Goal: Task Accomplishment & Management: Manage account settings

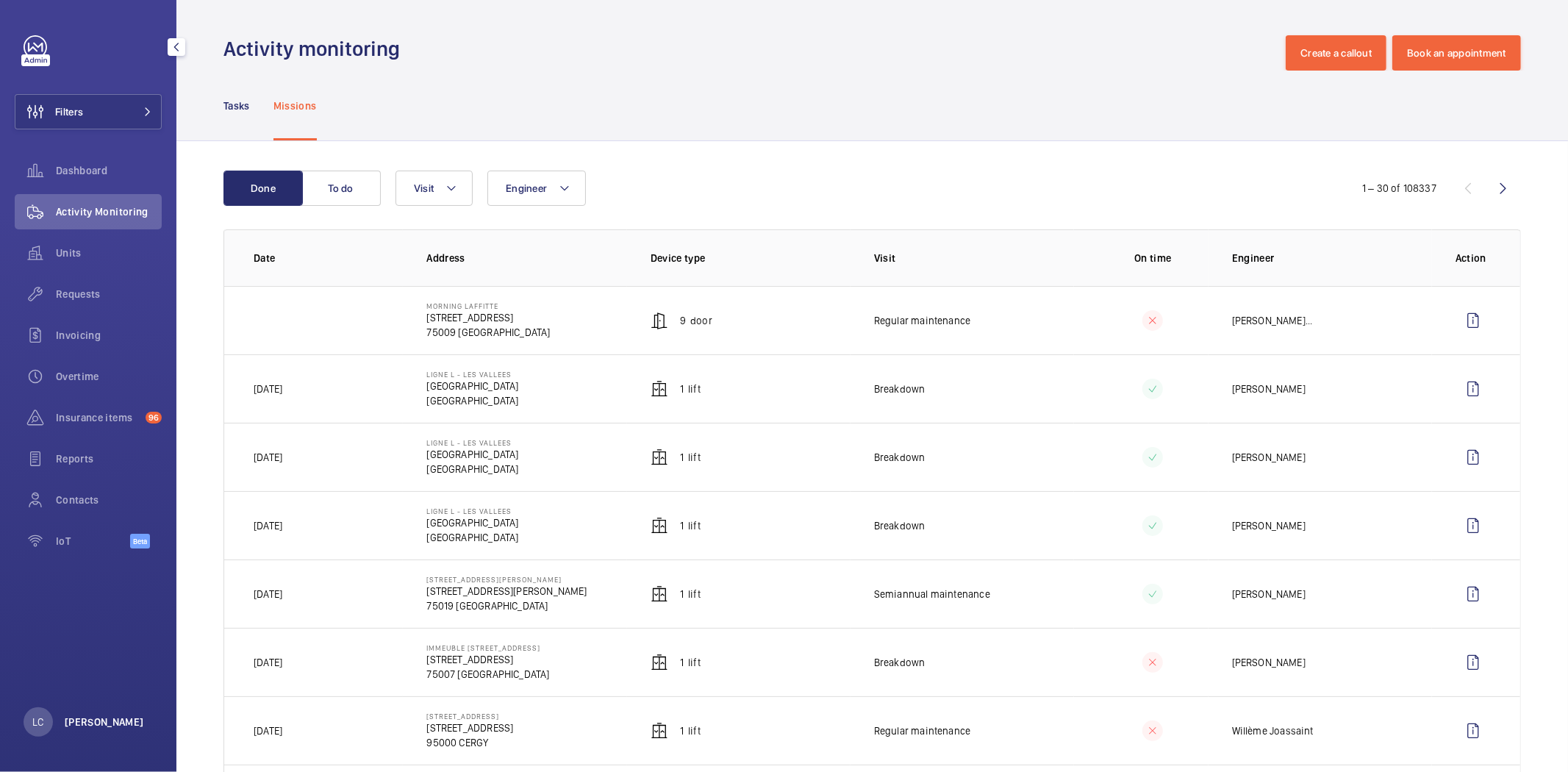
click at [107, 726] on p "[PERSON_NAME]" at bounding box center [104, 722] width 79 height 14
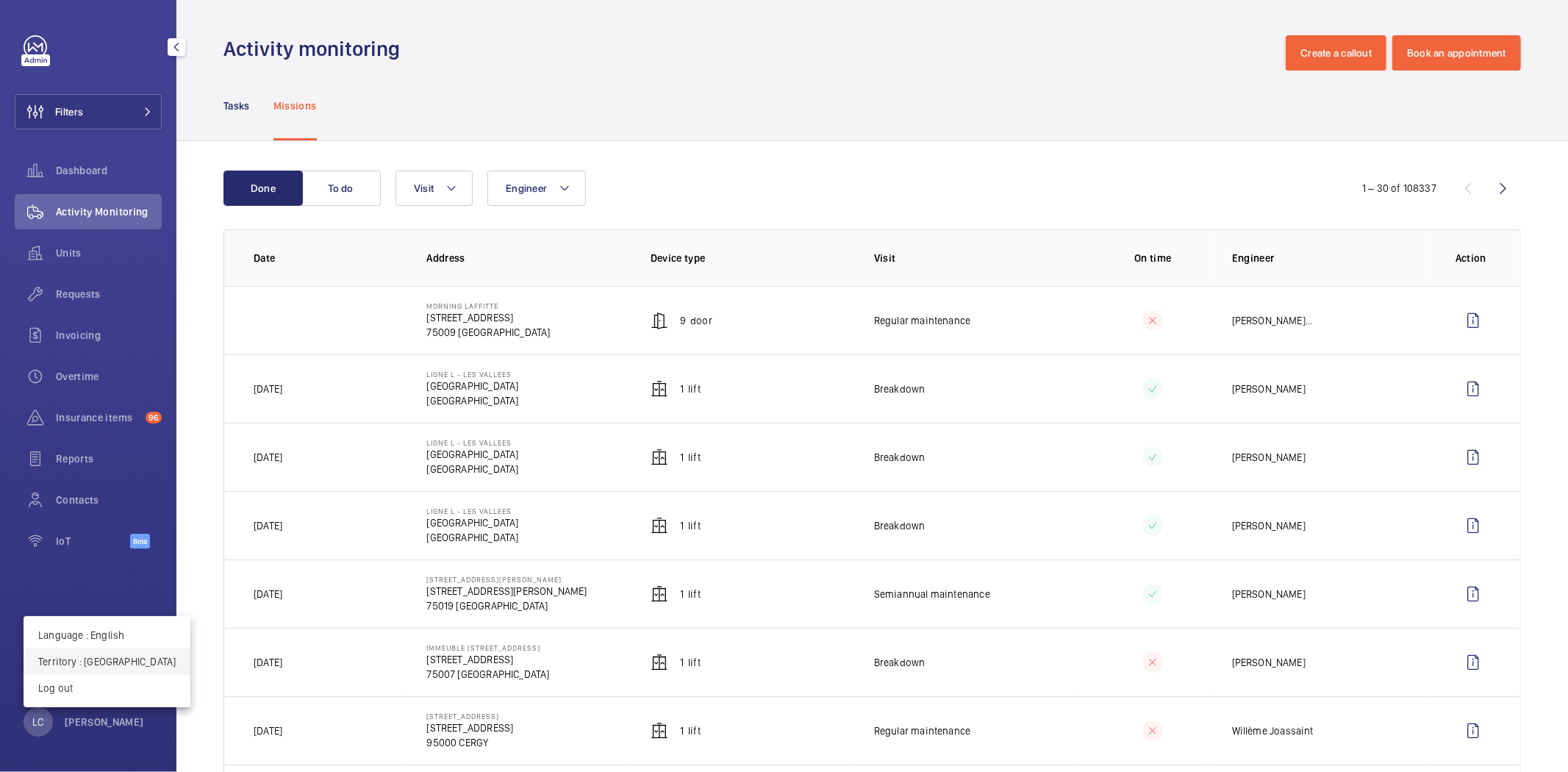
click at [99, 662] on p "Territory : France" at bounding box center [106, 661] width 138 height 14
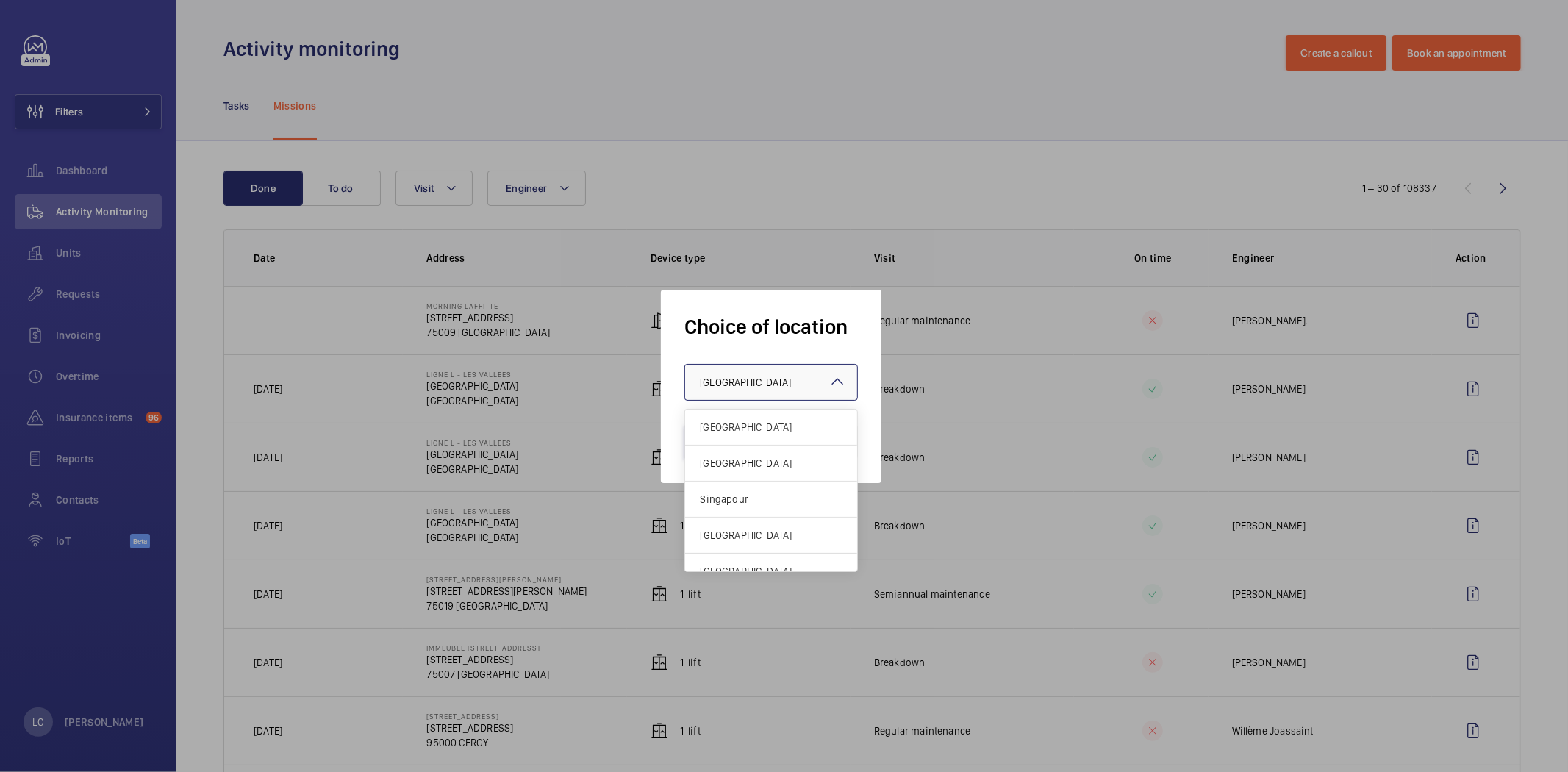
click at [765, 382] on div "× France" at bounding box center [764, 382] width 128 height 14
click at [761, 456] on span "[GEOGRAPHIC_DATA]" at bounding box center [771, 462] width 142 height 14
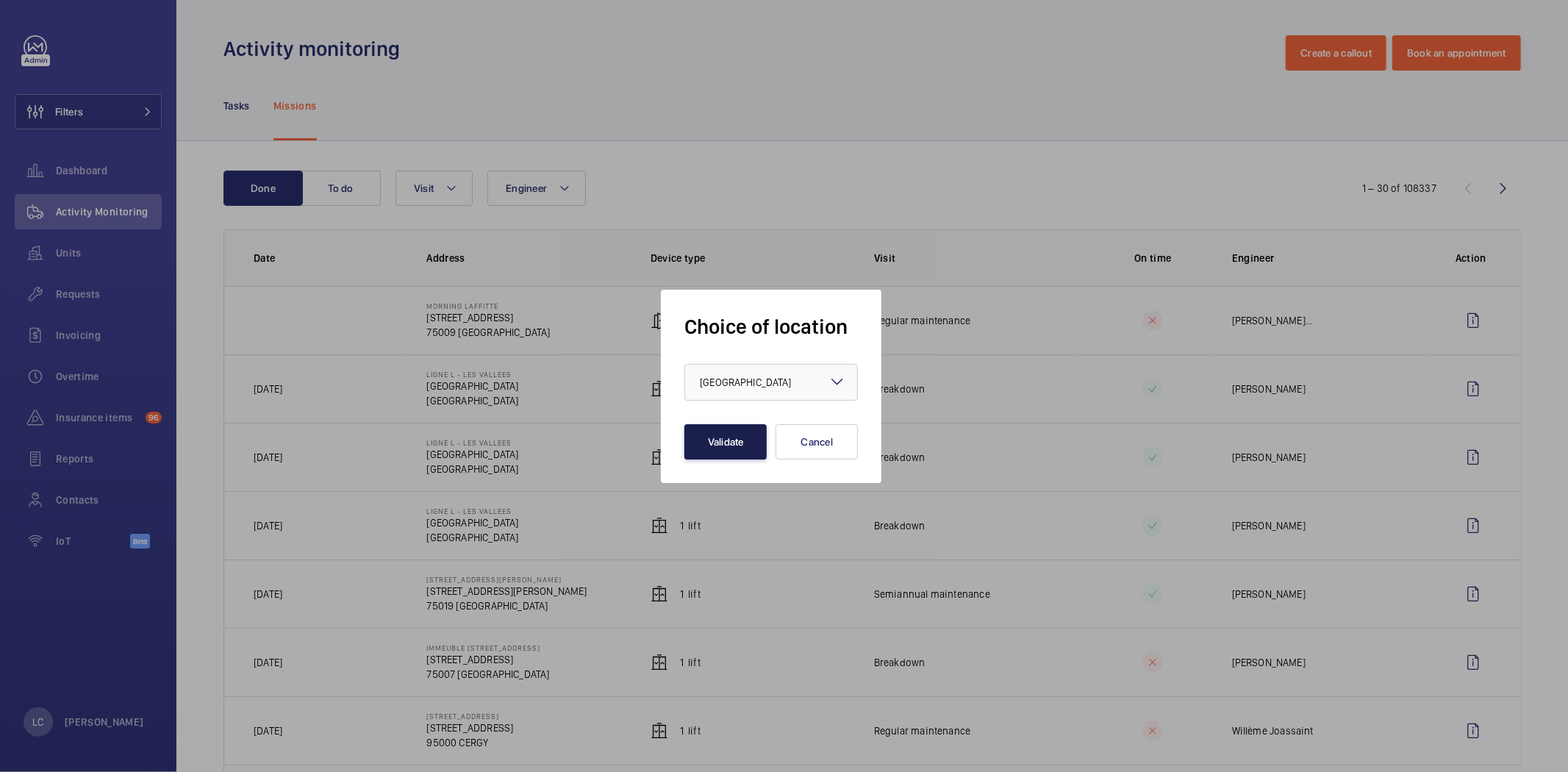
click at [757, 439] on button "Validate" at bounding box center [725, 441] width 82 height 35
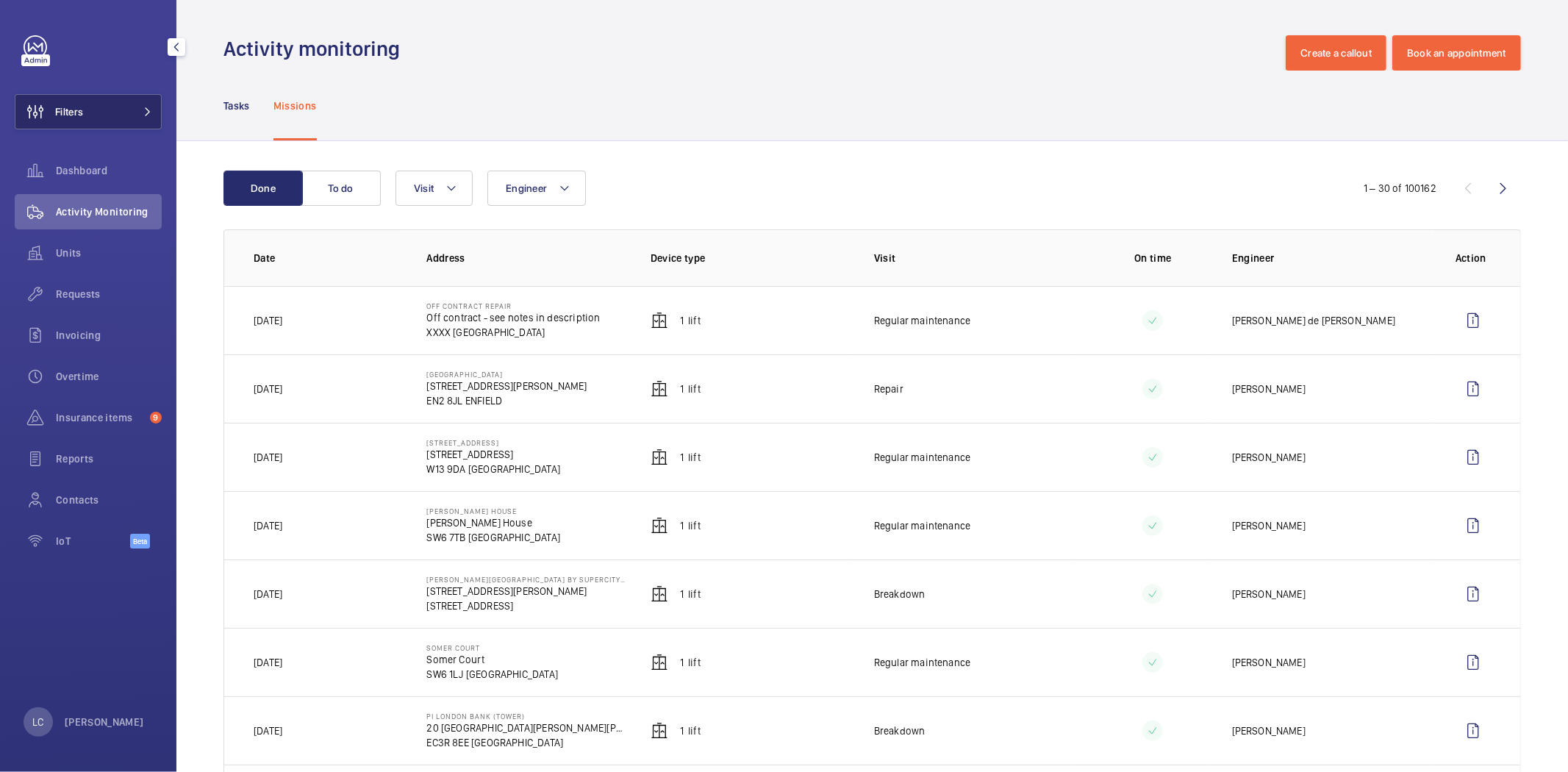
click at [125, 103] on button "Filters" at bounding box center [87, 112] width 147 height 35
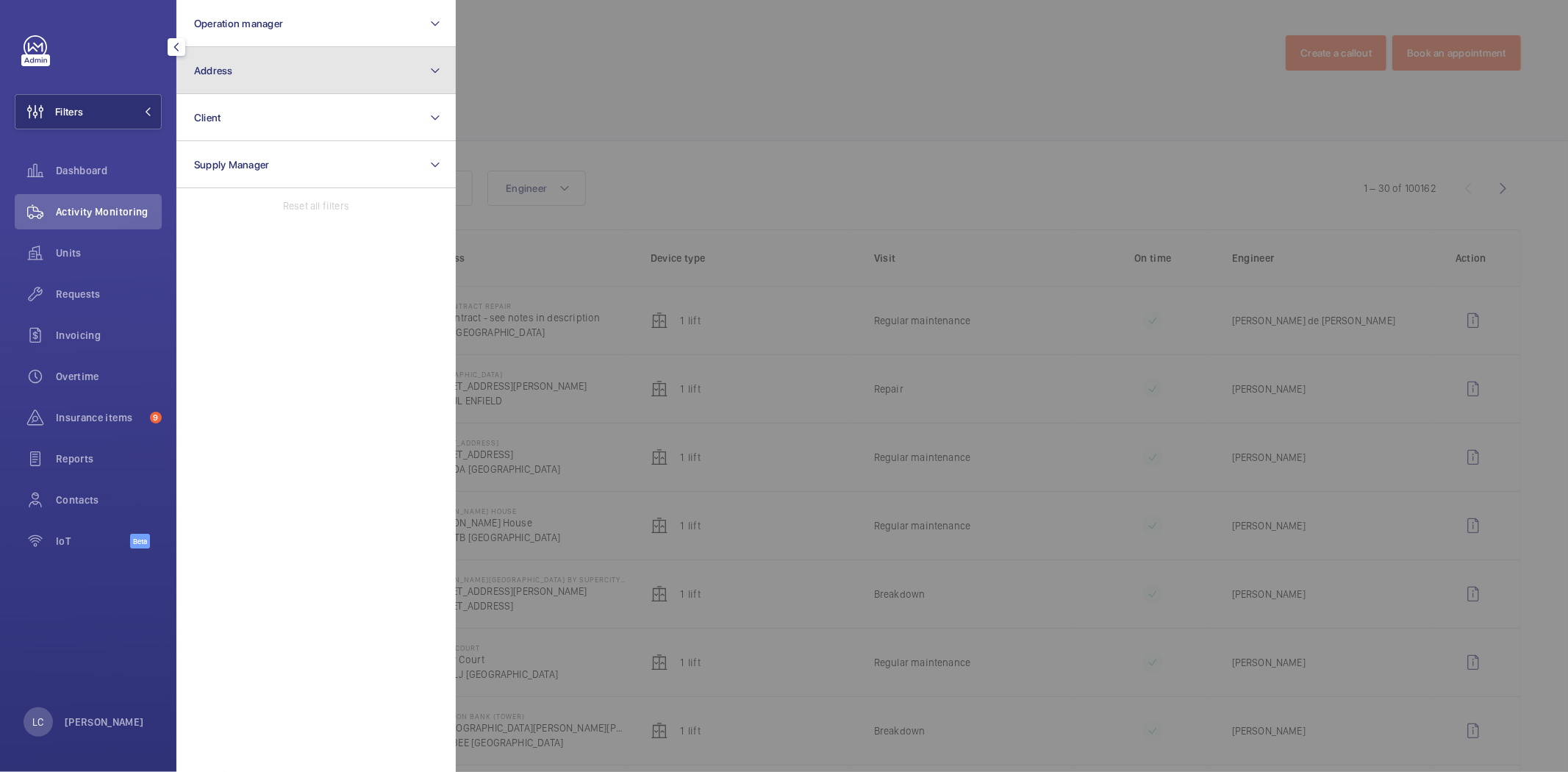
click at [269, 65] on button "Address" at bounding box center [316, 70] width 279 height 47
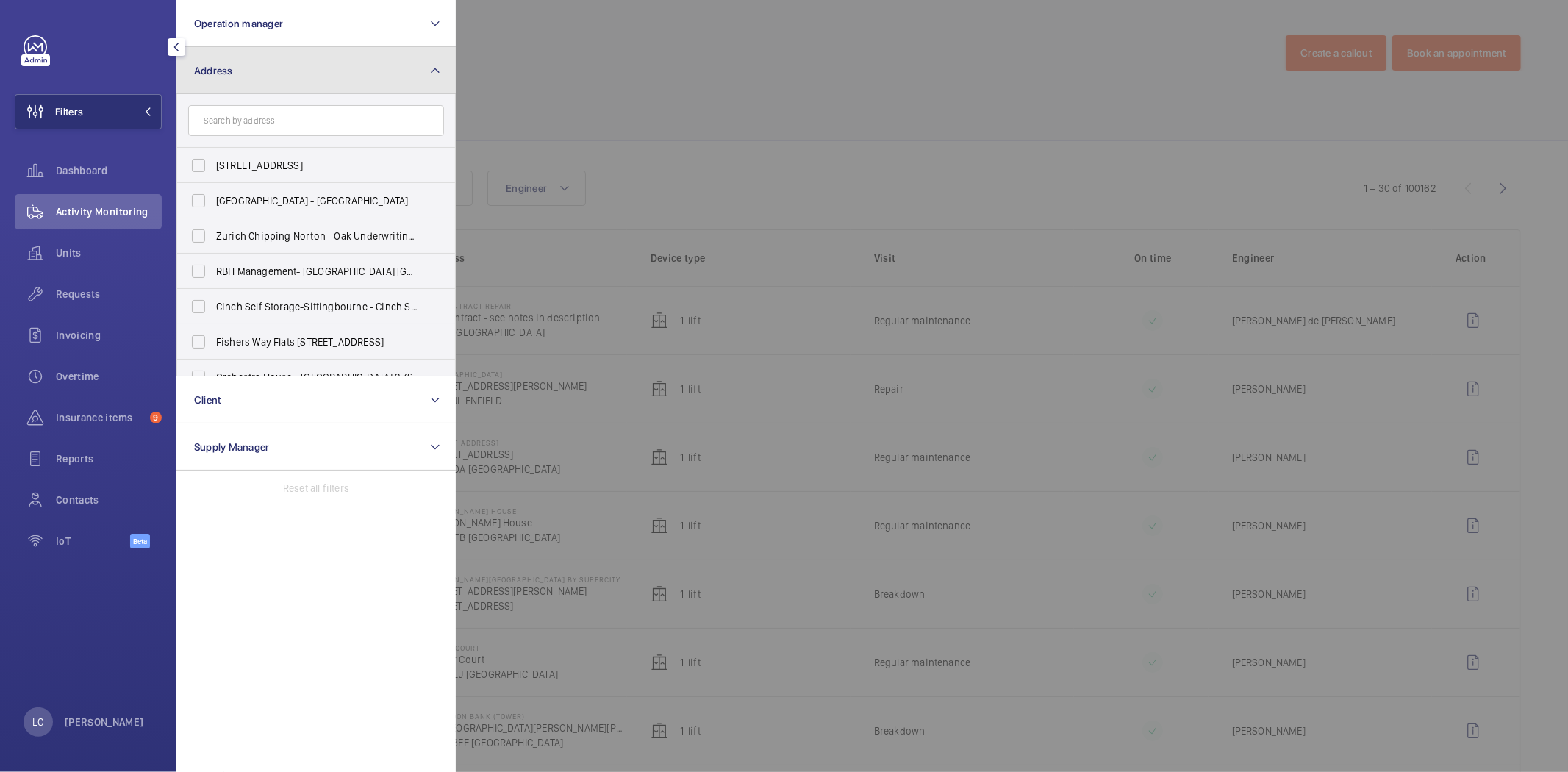
click at [269, 65] on button "Address" at bounding box center [316, 70] width 279 height 47
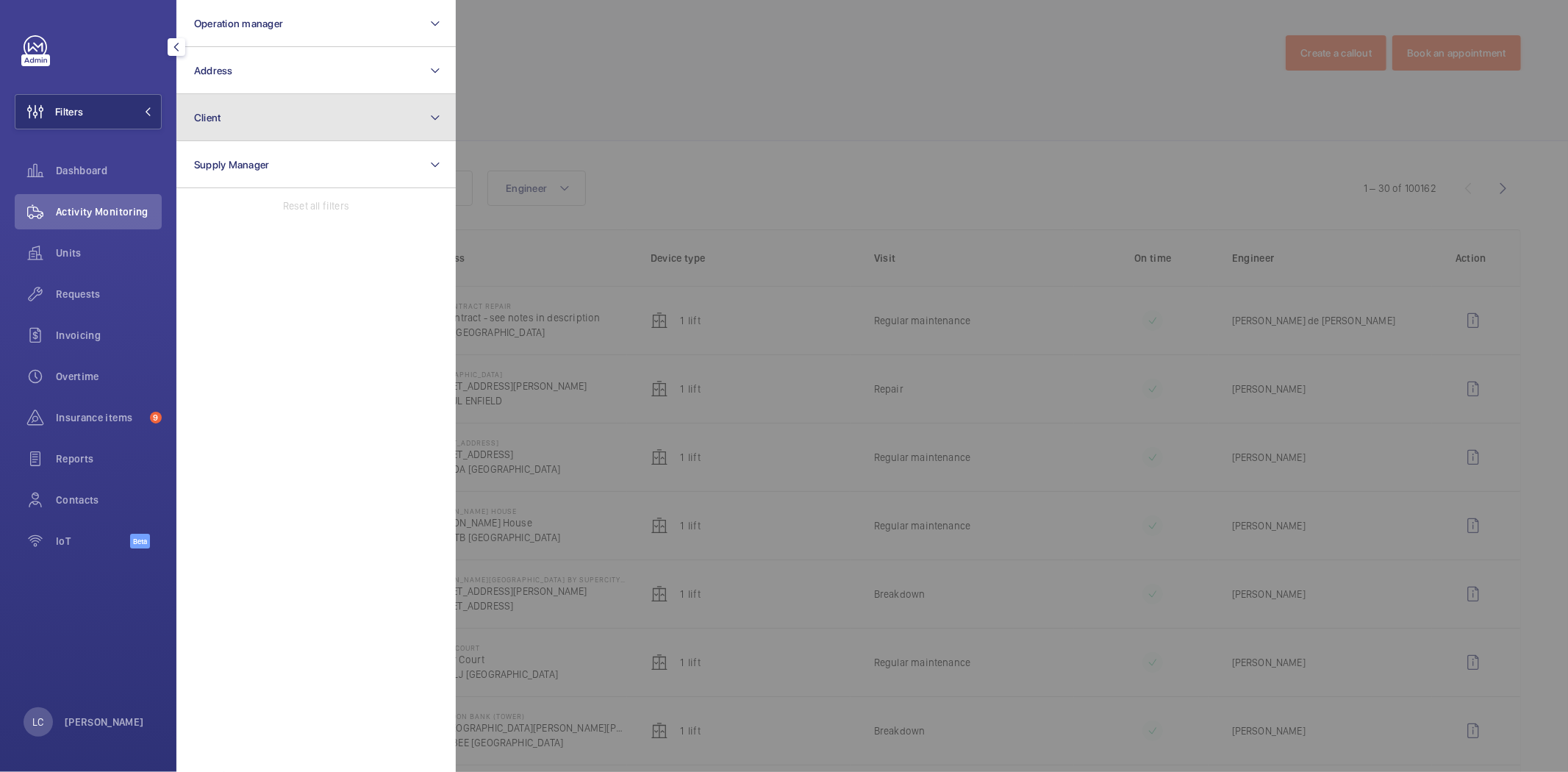
click at [266, 99] on button "Client" at bounding box center [316, 118] width 279 height 47
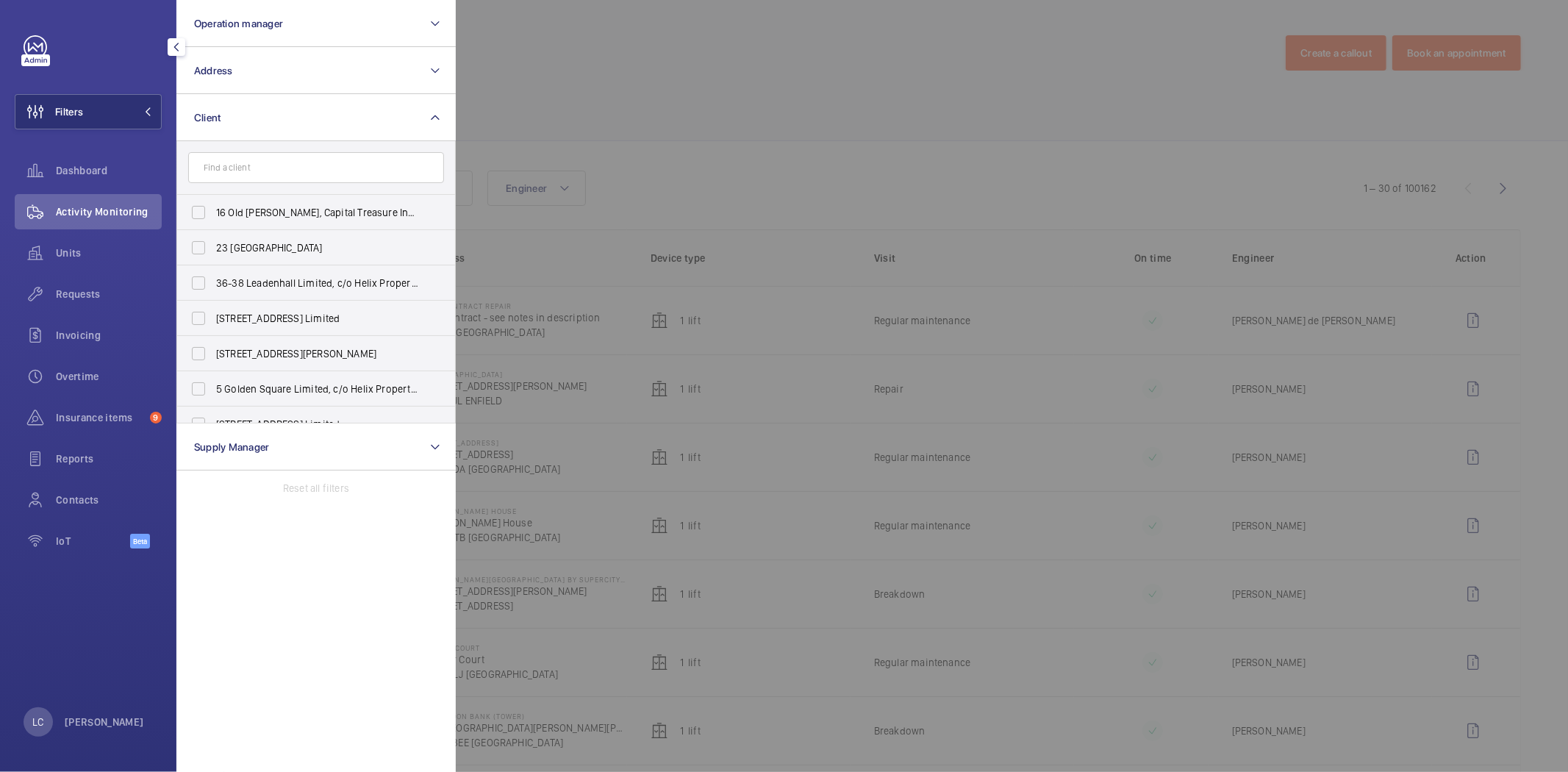
click at [252, 163] on input "text" at bounding box center [316, 167] width 256 height 31
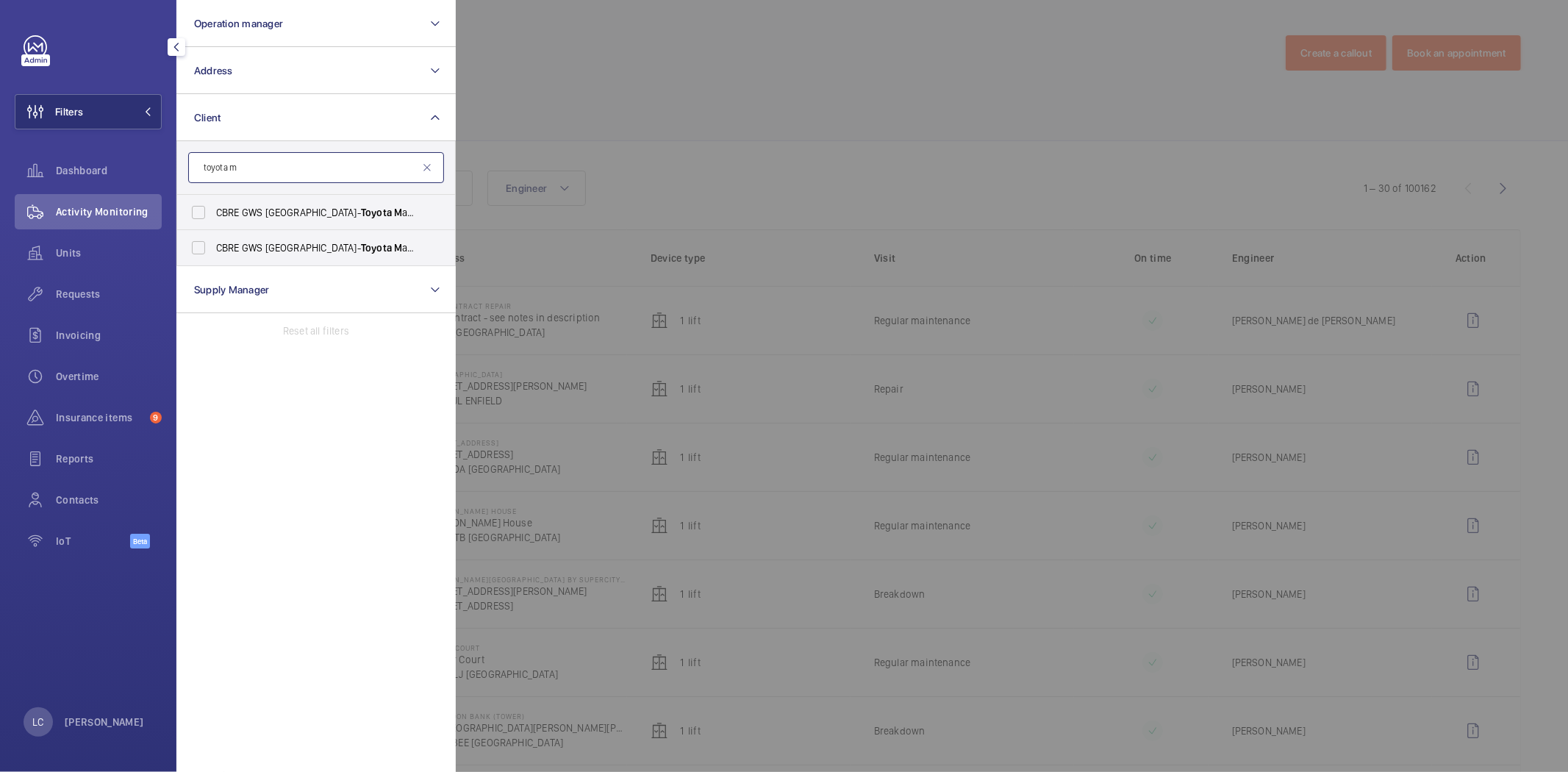
type input "toyota m"
click at [379, 255] on label "CBRE GWS UK- Toyota M anual Handling [GEOGRAPHIC_DATA]" at bounding box center [305, 247] width 256 height 35
click at [213, 255] on input "CBRE GWS UK- Toyota M anual Handling [GEOGRAPHIC_DATA]" at bounding box center [198, 247] width 30 height 30
click at [201, 247] on label "CBRE GWS UK- Toyota M anual Handling [GEOGRAPHIC_DATA]" at bounding box center [305, 247] width 256 height 35
click at [201, 247] on input "CBRE GWS UK- Toyota M anual Handling [GEOGRAPHIC_DATA]" at bounding box center [198, 247] width 30 height 30
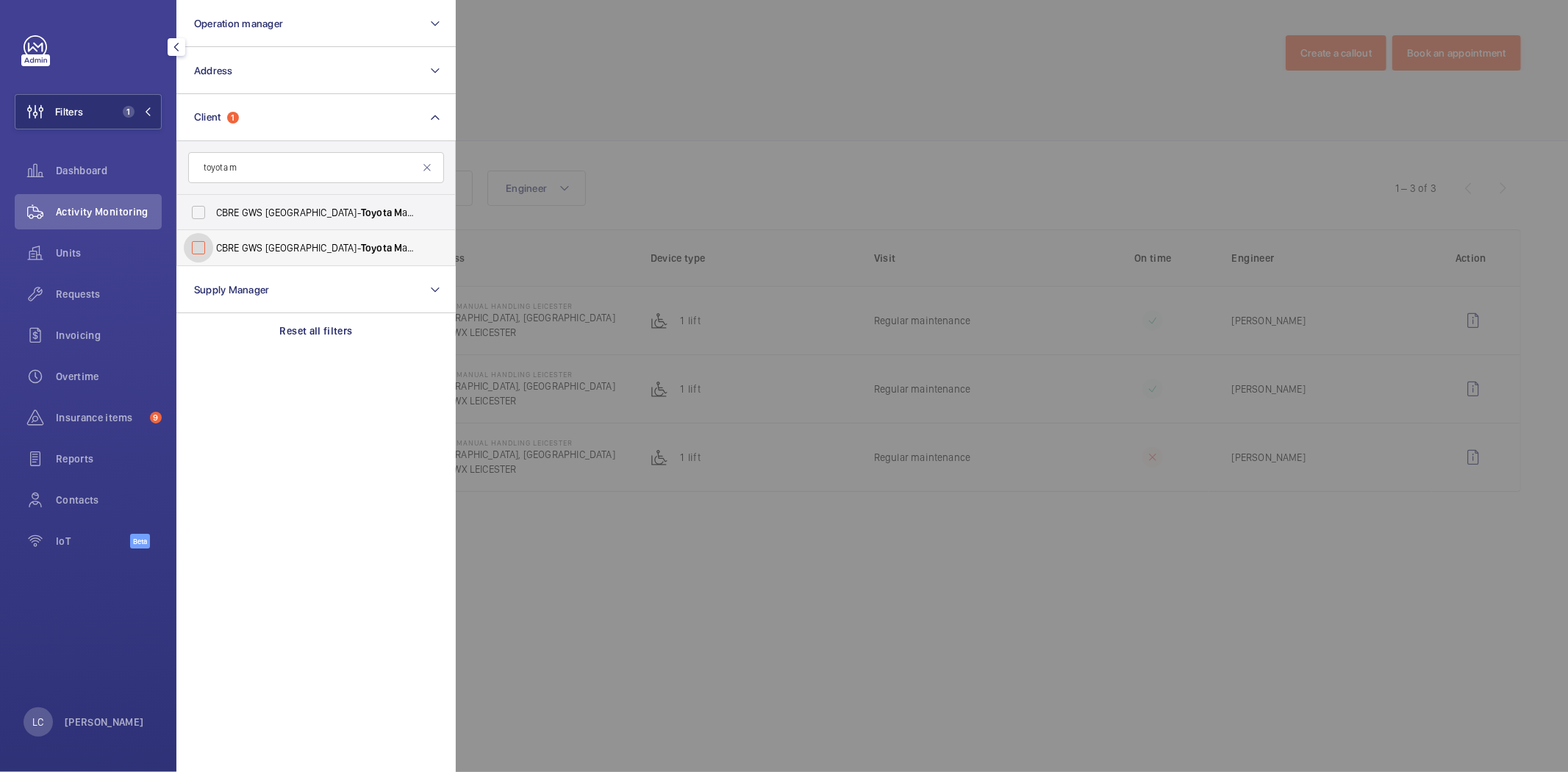
checkbox input "false"
click at [203, 217] on label "CBRE GWS UK- Toyota M anual Handling" at bounding box center [305, 211] width 256 height 35
click at [203, 217] on input "CBRE GWS UK- Toyota M anual Handling" at bounding box center [198, 212] width 30 height 30
checkbox input "true"
click at [799, 127] on div at bounding box center [1239, 386] width 1568 height 772
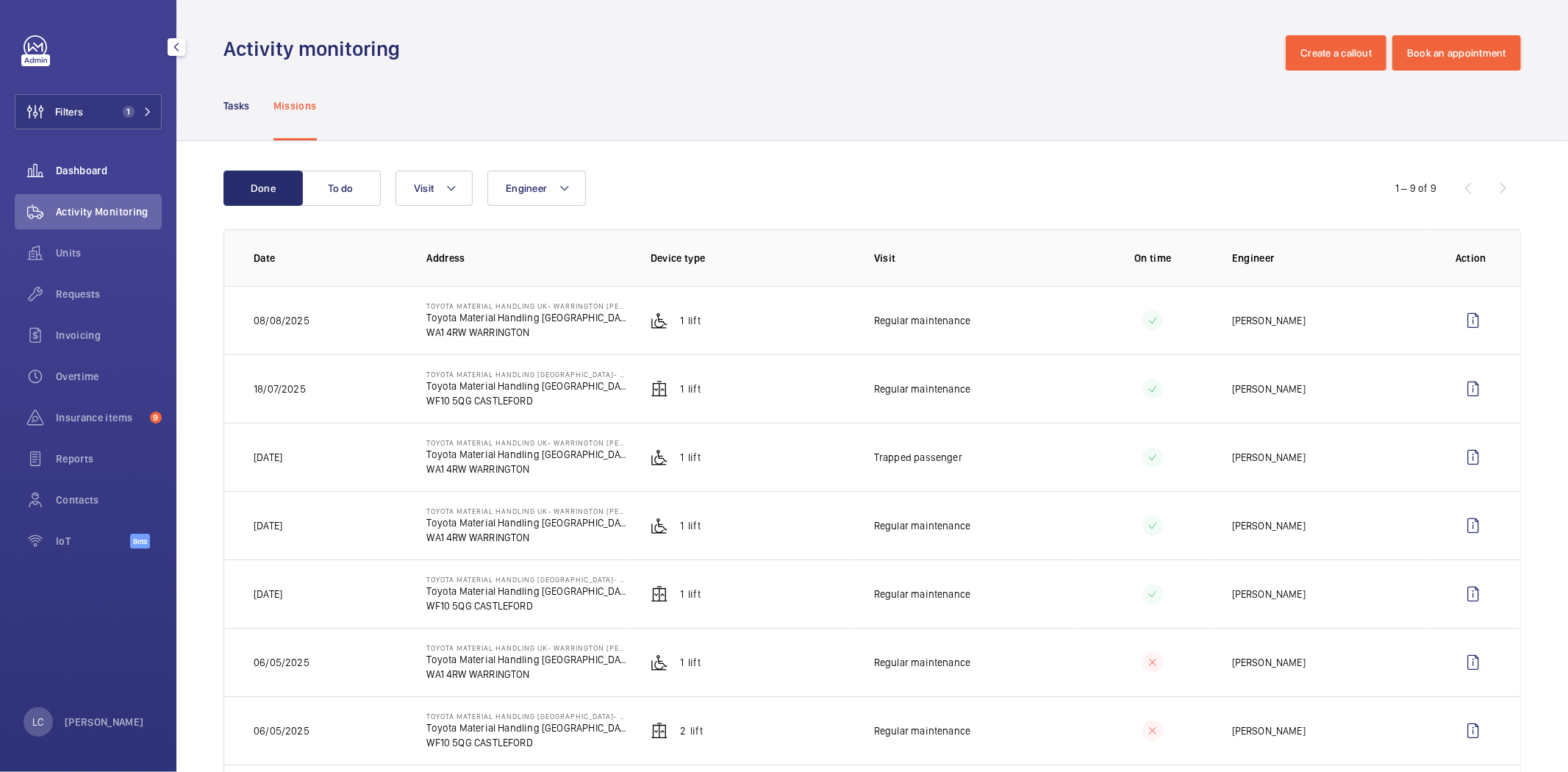
click at [95, 159] on div "Dashboard" at bounding box center [87, 170] width 147 height 35
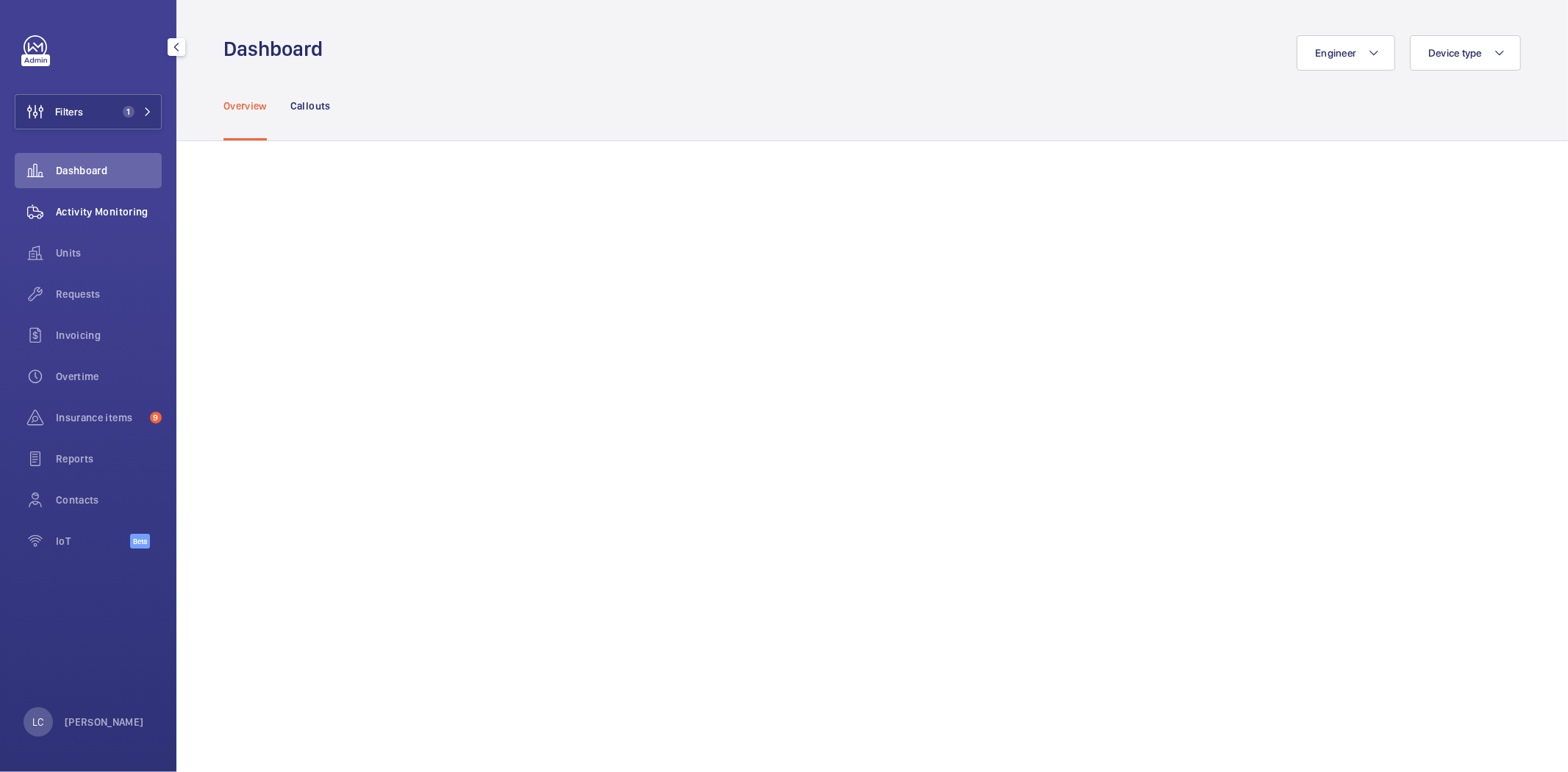
click at [142, 219] on span "Activity Monitoring" at bounding box center [109, 211] width 106 height 14
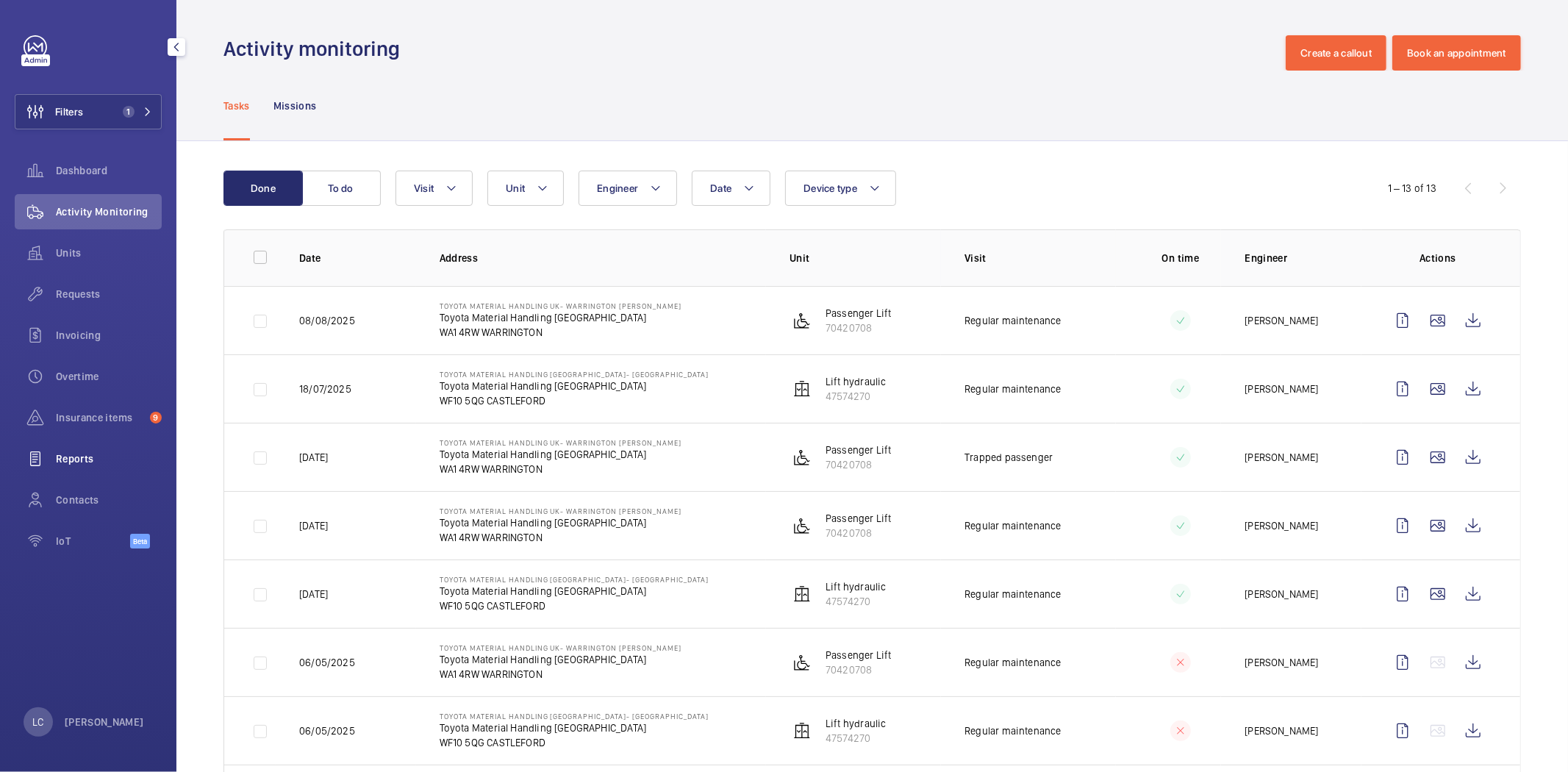
click at [84, 458] on span "Reports" at bounding box center [109, 459] width 106 height 14
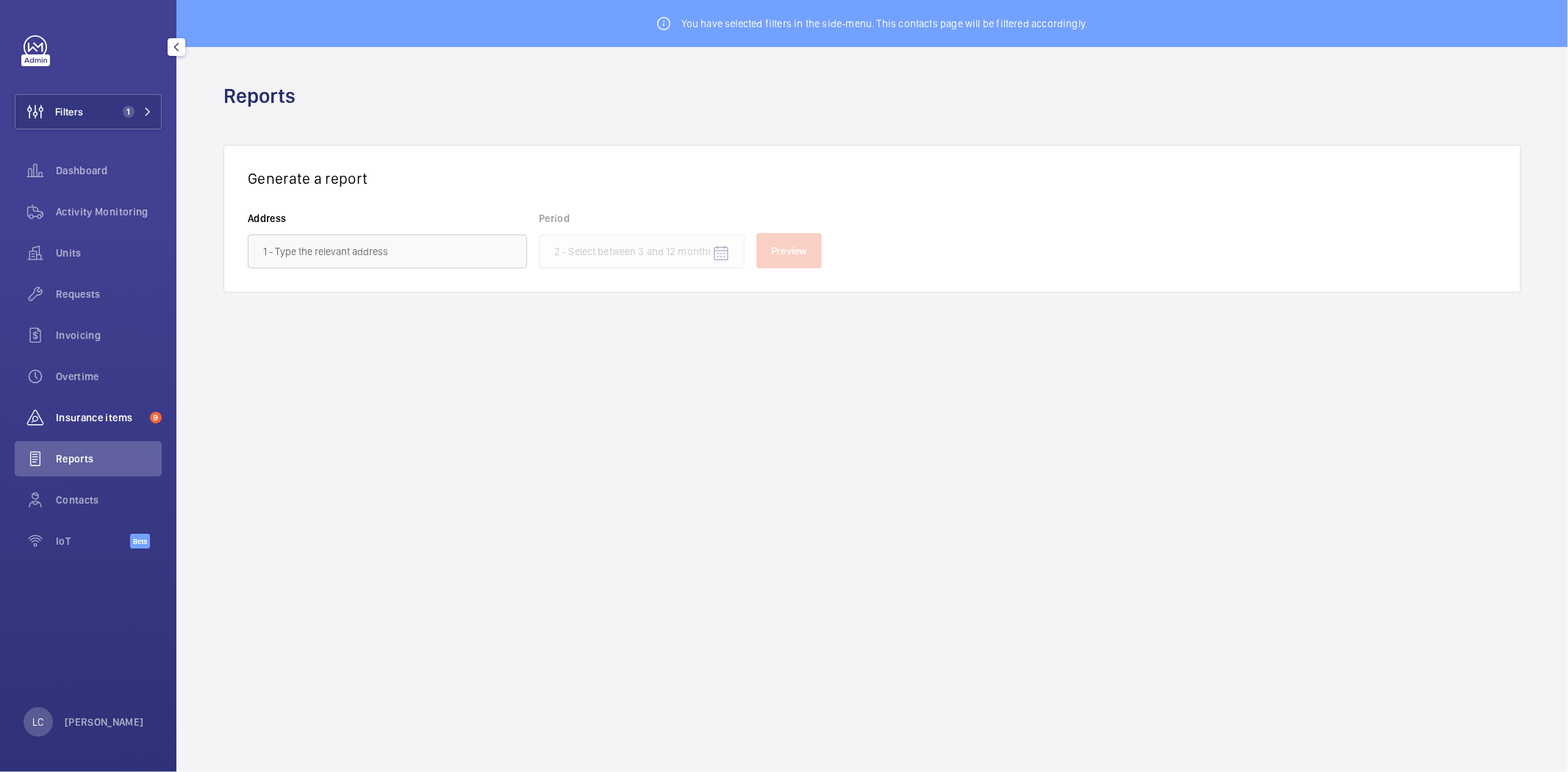
click at [63, 414] on span "Insurance items" at bounding box center [100, 417] width 88 height 14
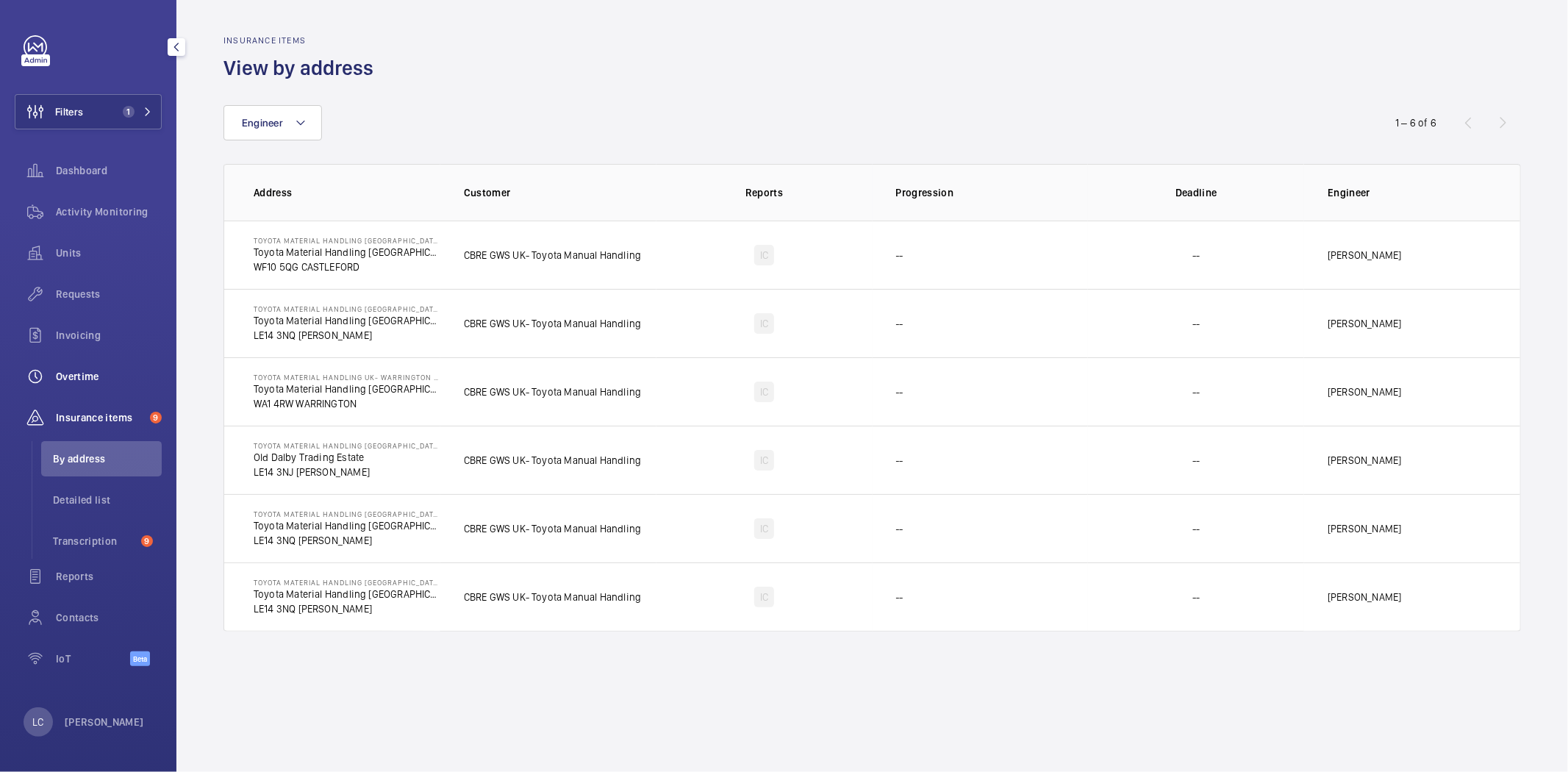
click at [82, 380] on span "Overtime" at bounding box center [109, 376] width 106 height 14
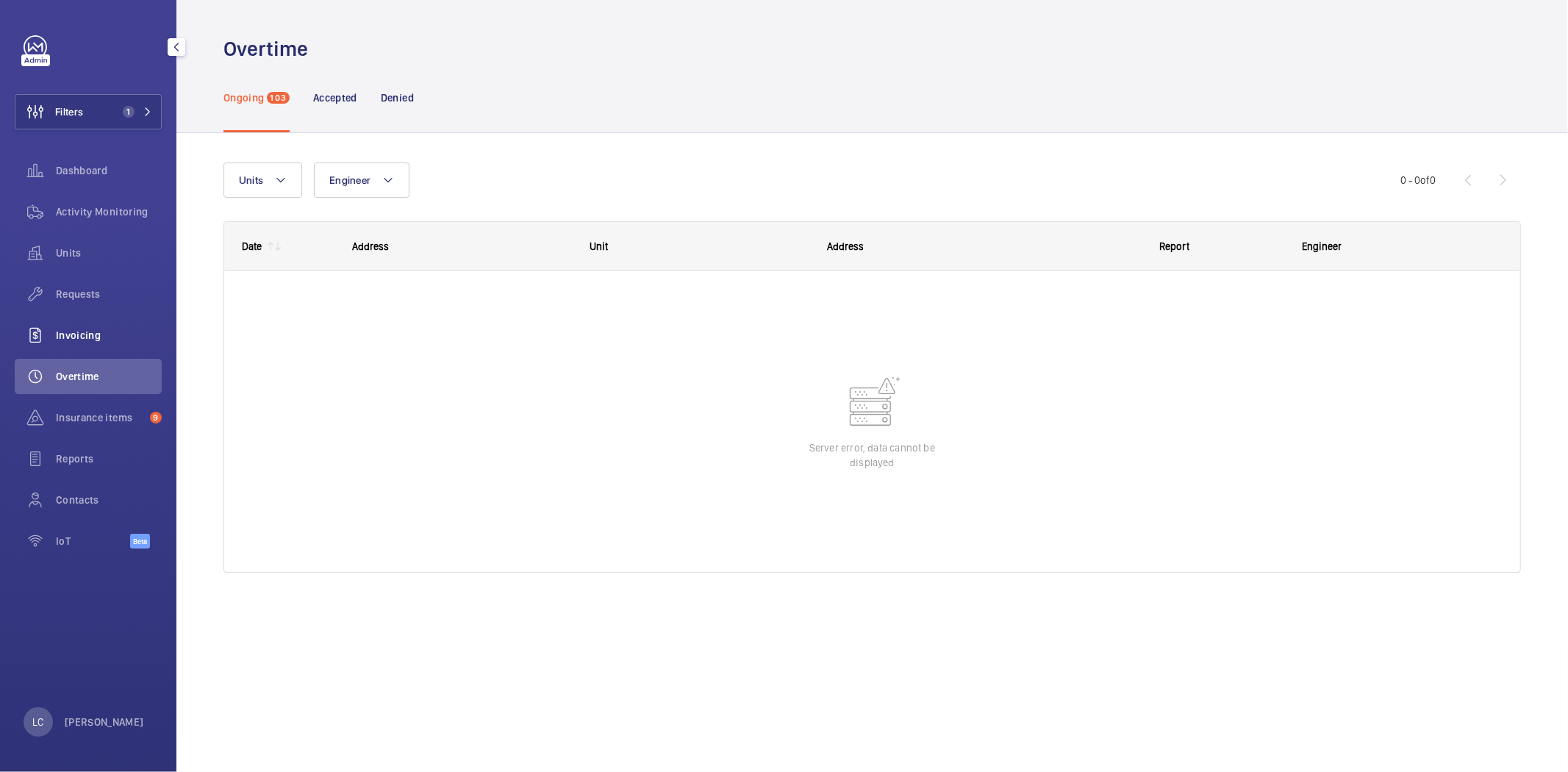
click at [92, 331] on span "Invoicing" at bounding box center [109, 335] width 106 height 14
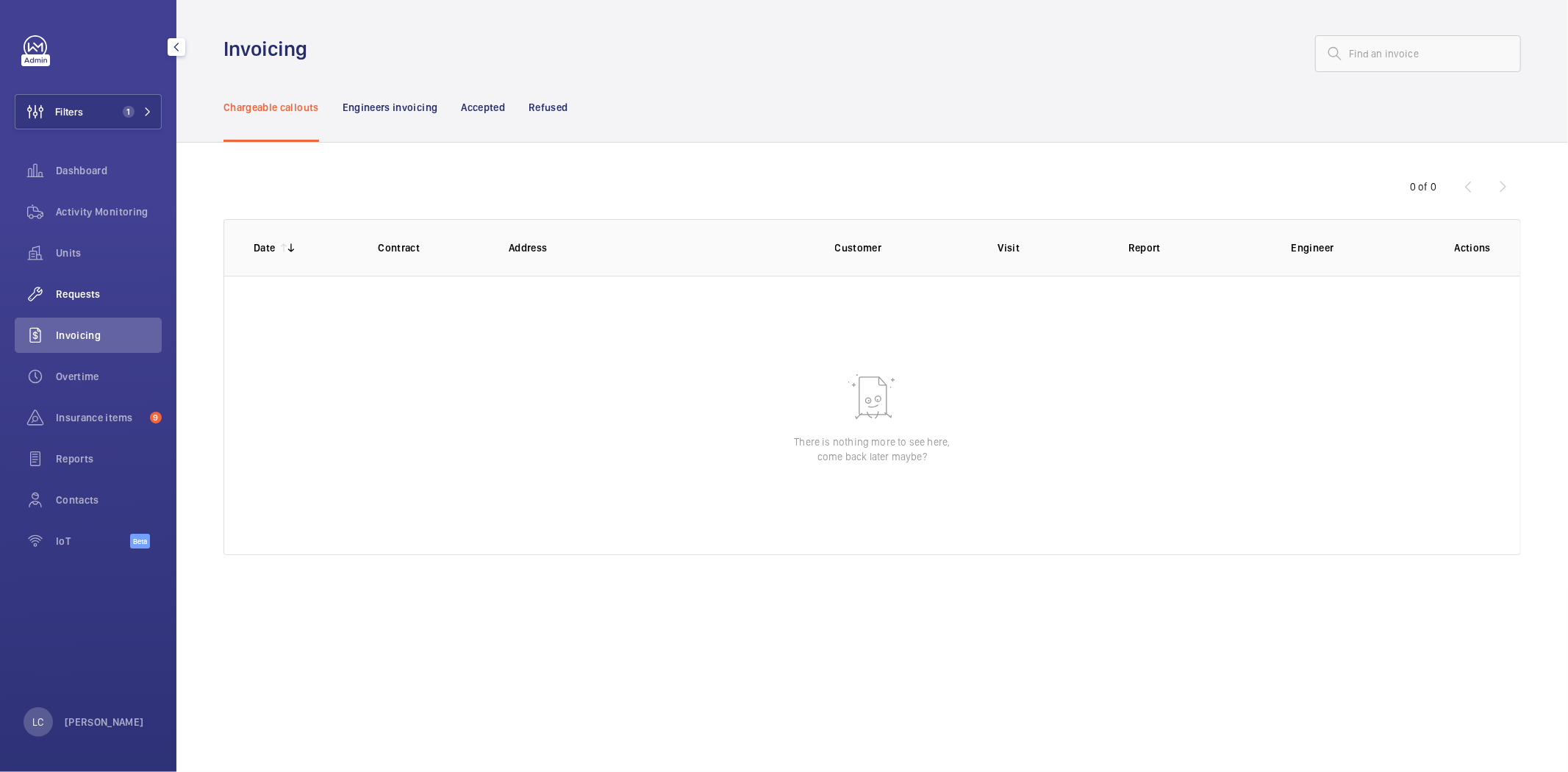
click at [101, 295] on span "Requests" at bounding box center [109, 294] width 106 height 14
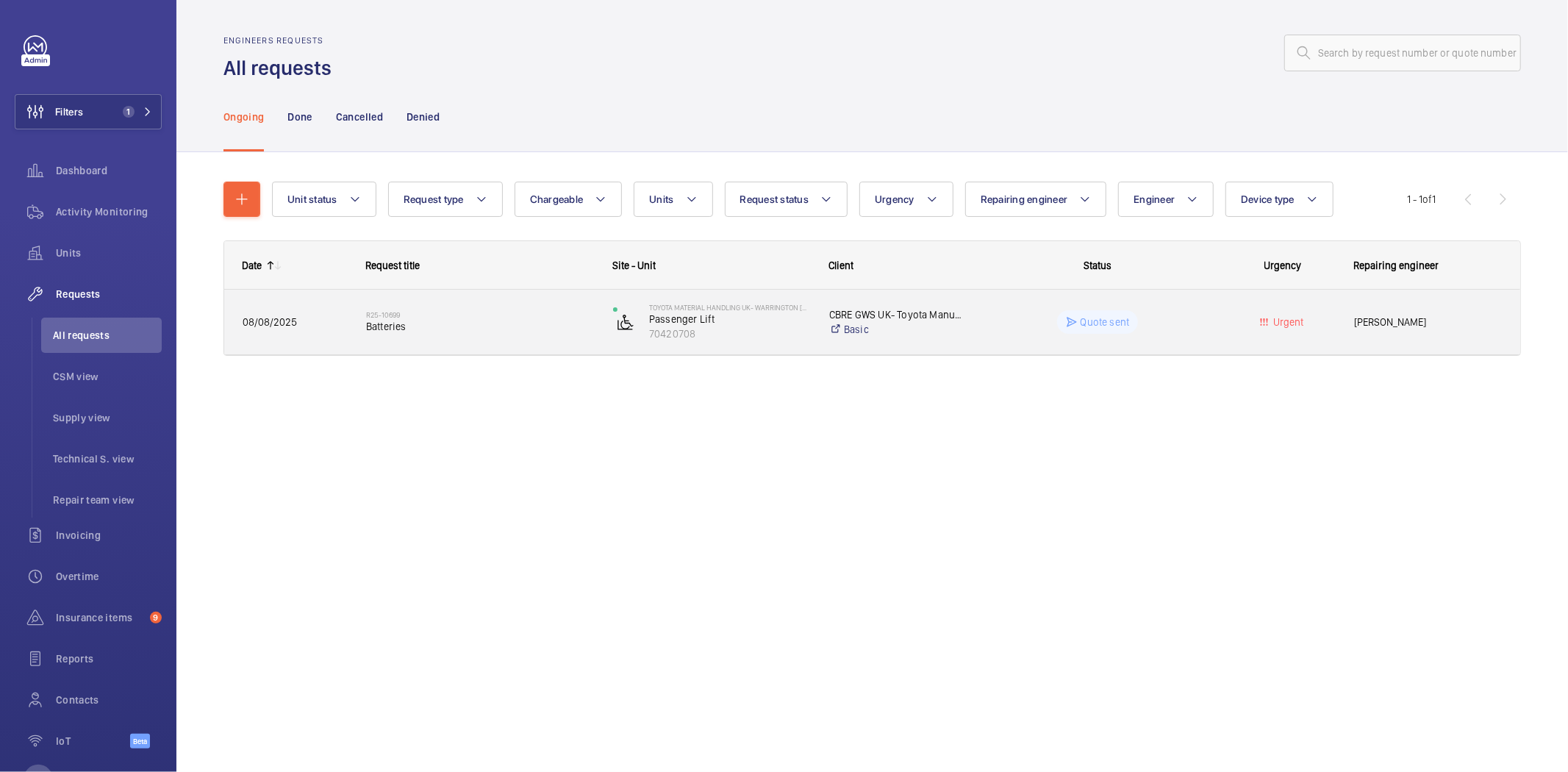
click at [450, 327] on span "Batteries" at bounding box center [480, 327] width 228 height 14
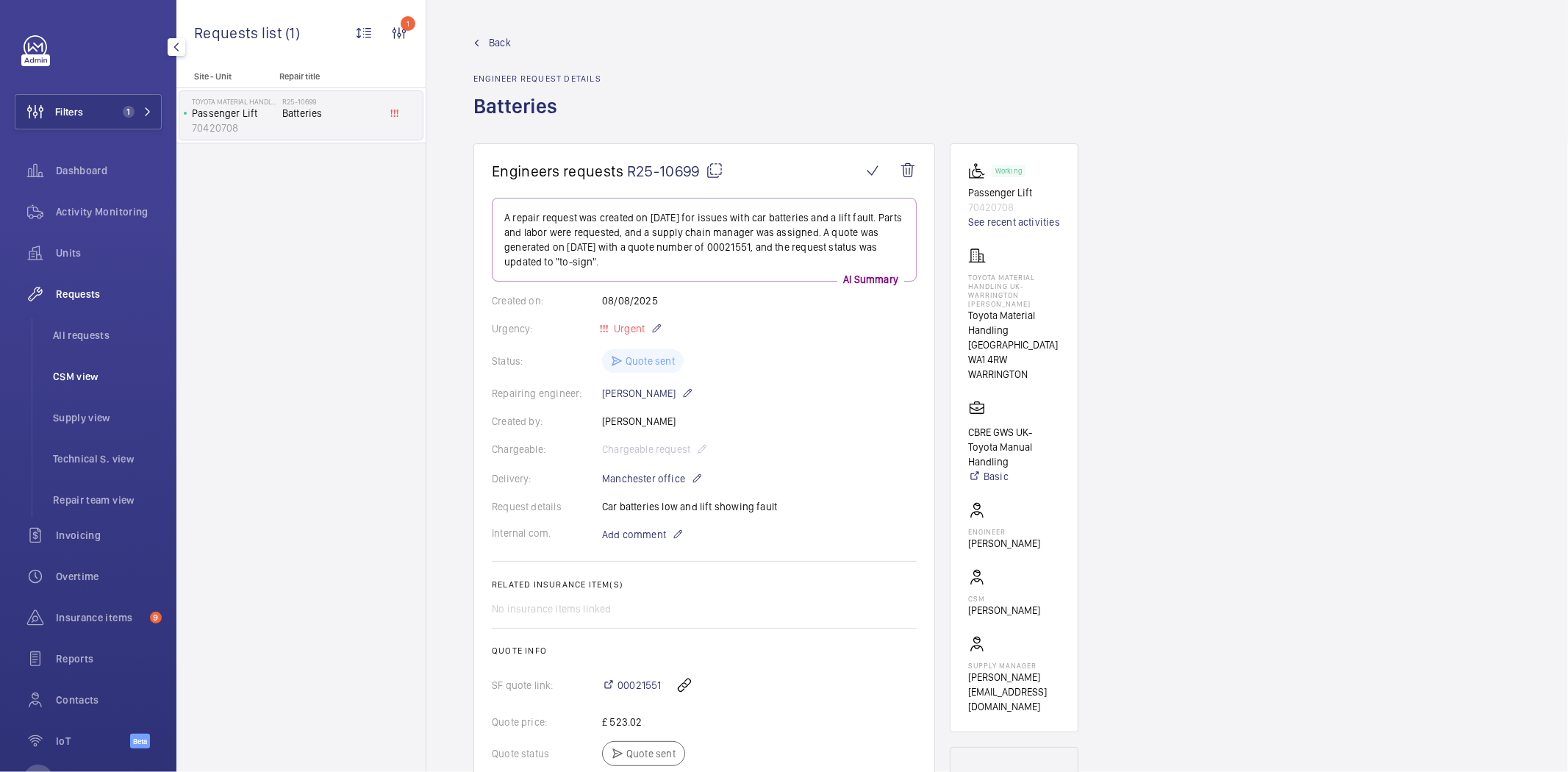
click at [86, 380] on span "CSM view" at bounding box center [107, 376] width 109 height 14
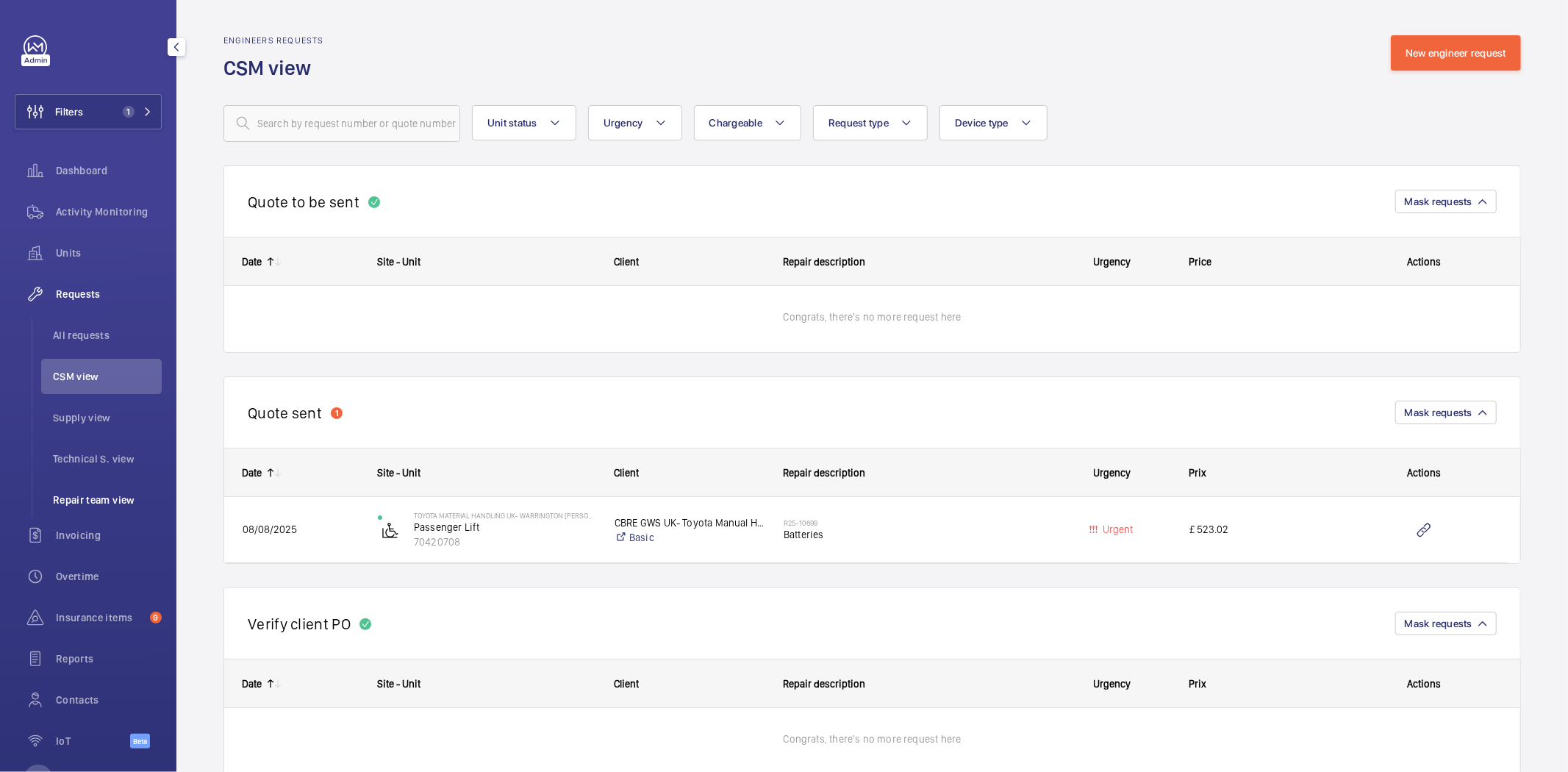
click at [97, 497] on span "Repair team view" at bounding box center [107, 499] width 109 height 14
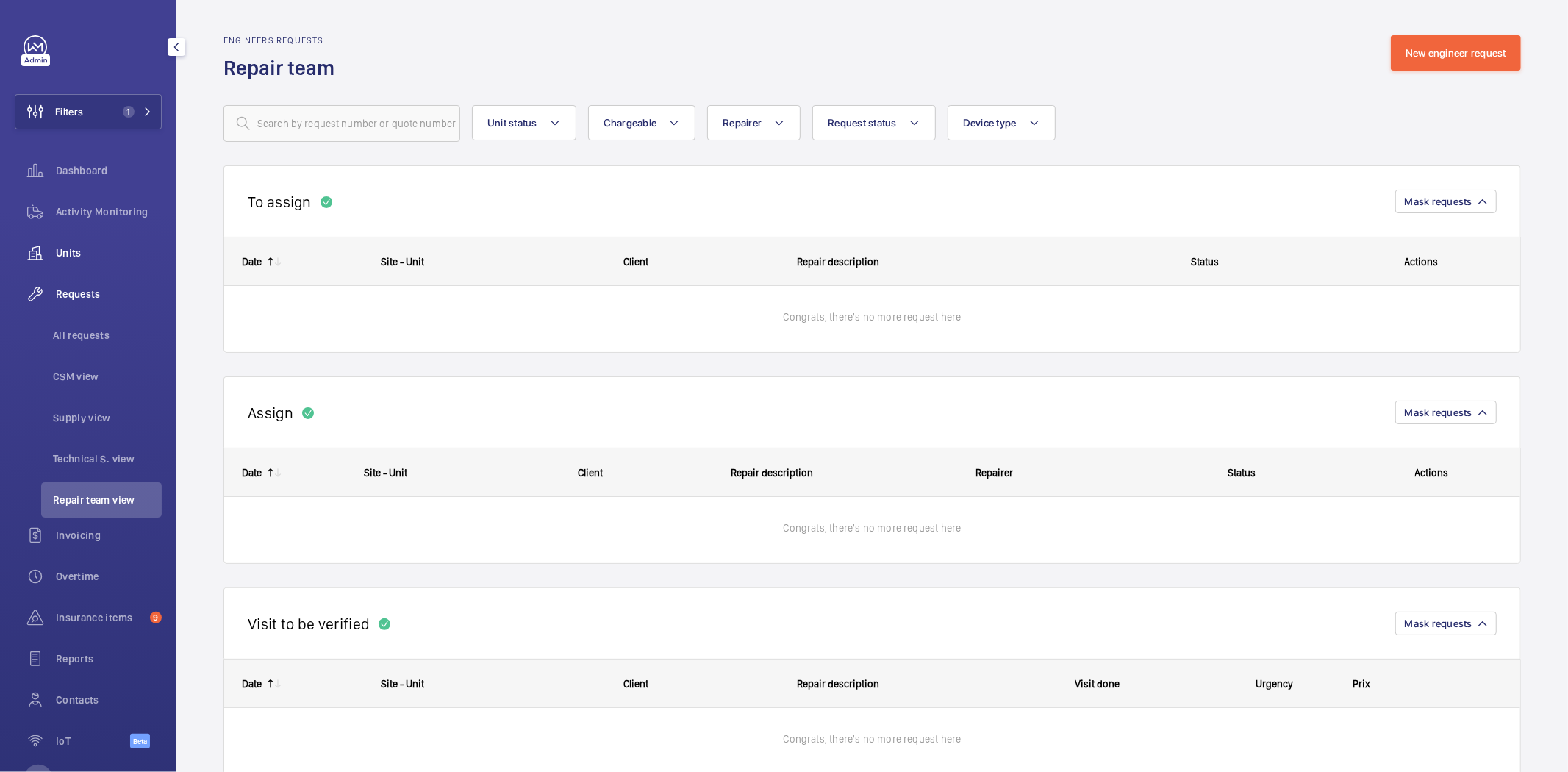
click at [71, 240] on div "Units" at bounding box center [87, 252] width 147 height 35
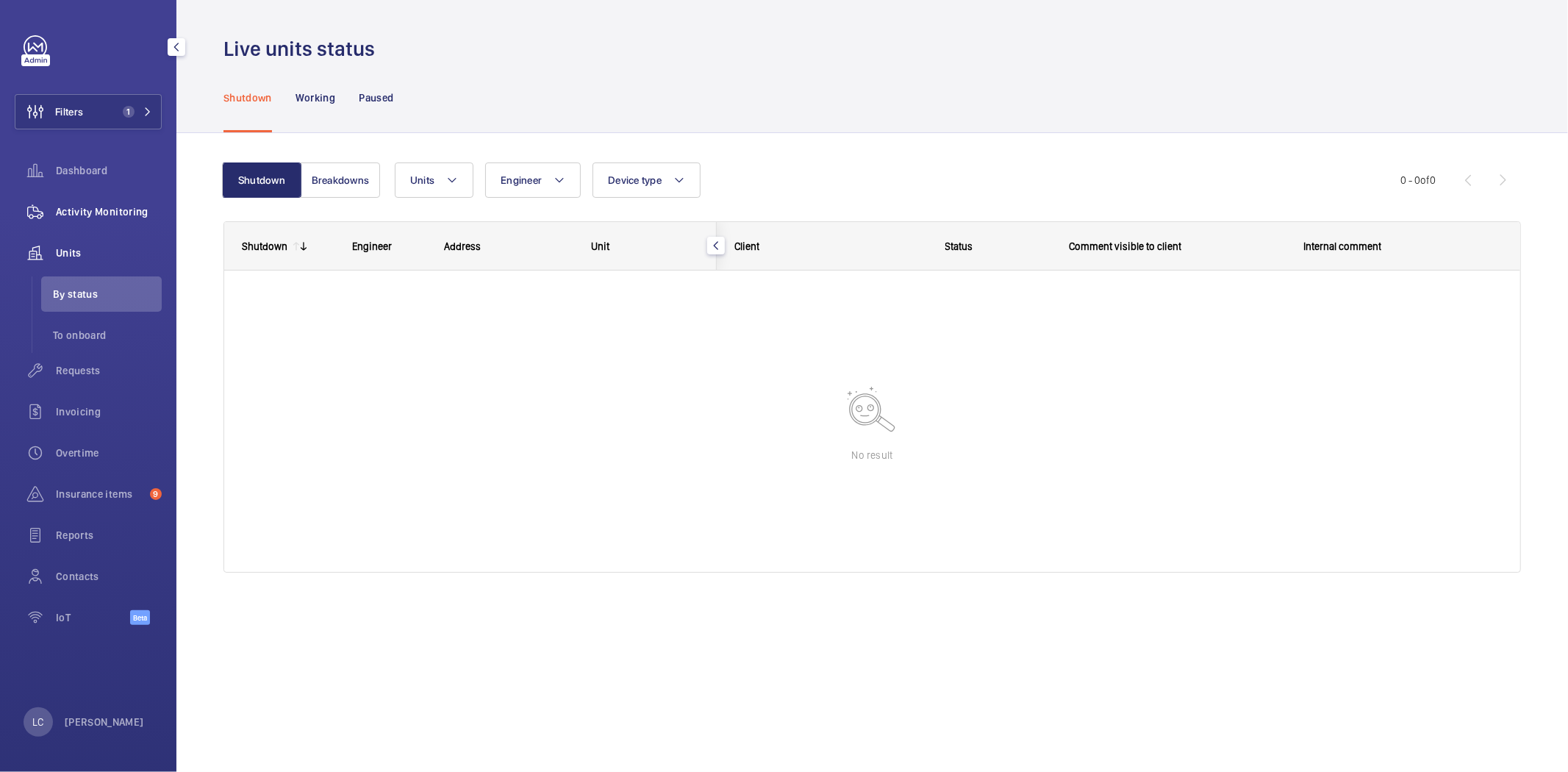
click at [83, 209] on span "Activity Monitoring" at bounding box center [109, 211] width 106 height 14
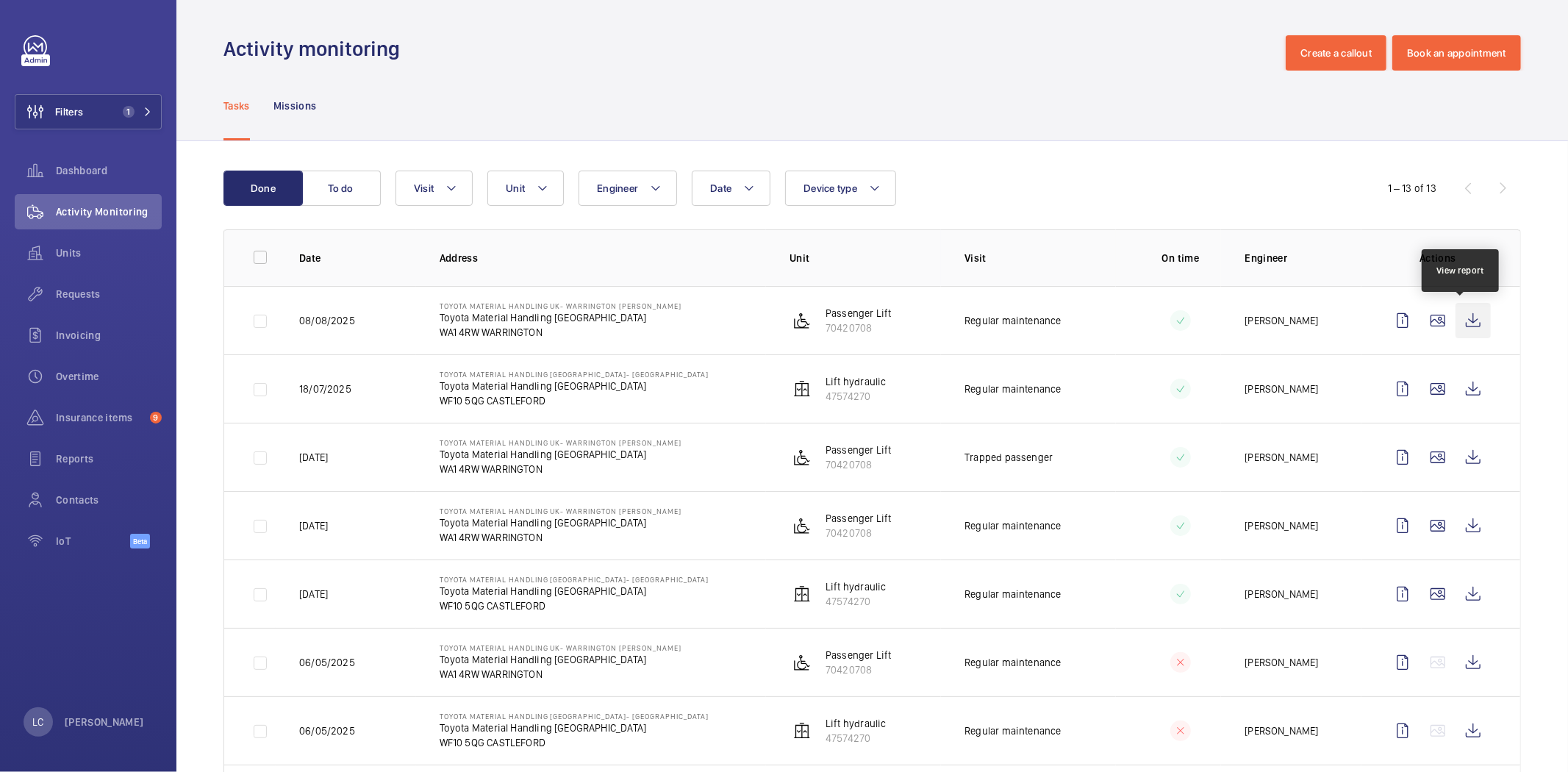
click at [1458, 320] on wm-front-icon-button at bounding box center [1473, 320] width 35 height 35
click at [72, 492] on span "Contacts" at bounding box center [109, 499] width 106 height 14
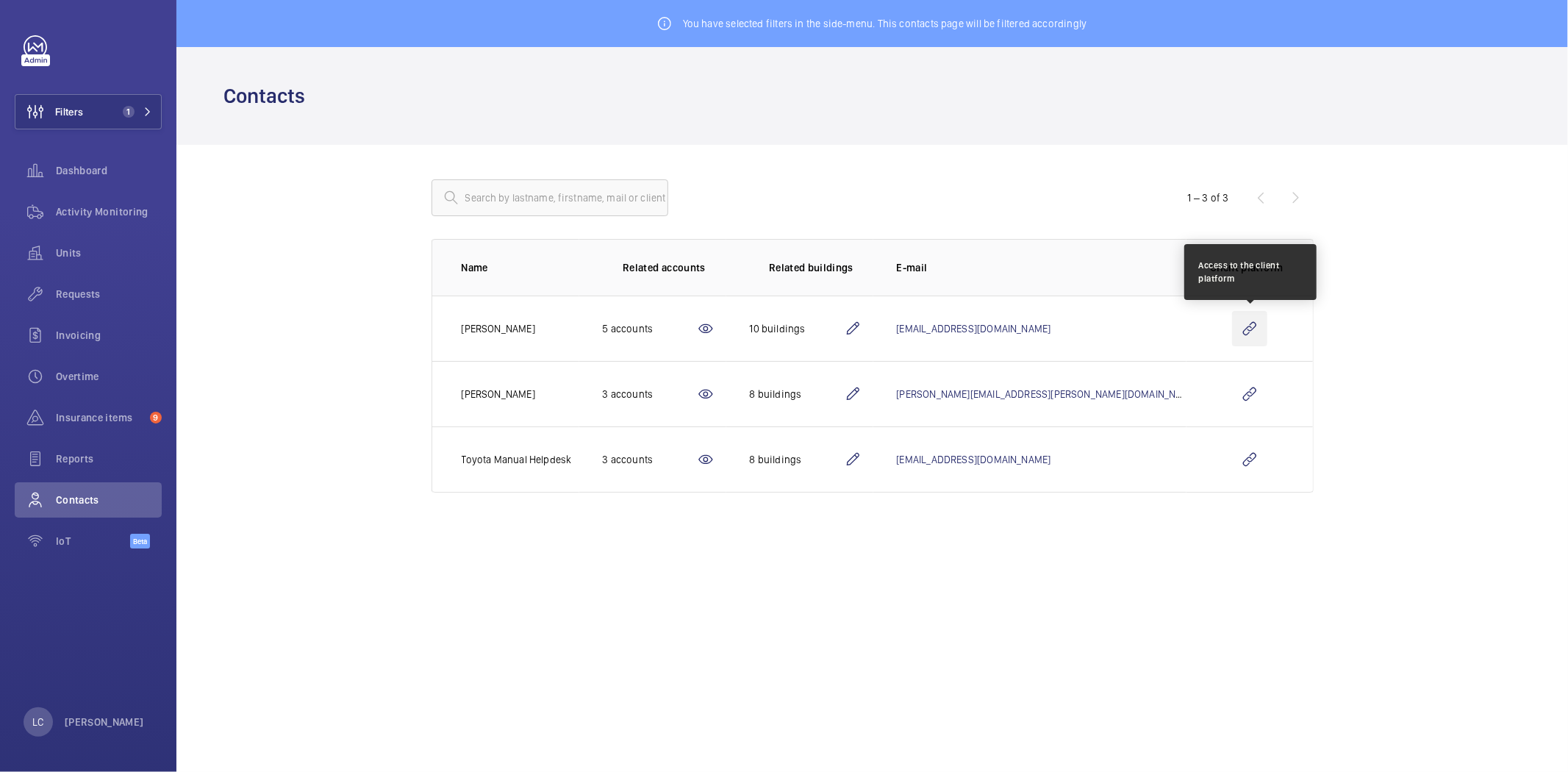
click at [1247, 333] on wm-front-icon-button at bounding box center [1249, 328] width 35 height 35
click at [175, 44] on mat-icon "button" at bounding box center [176, 47] width 18 height 12
